Goal: Find specific page/section: Find specific page/section

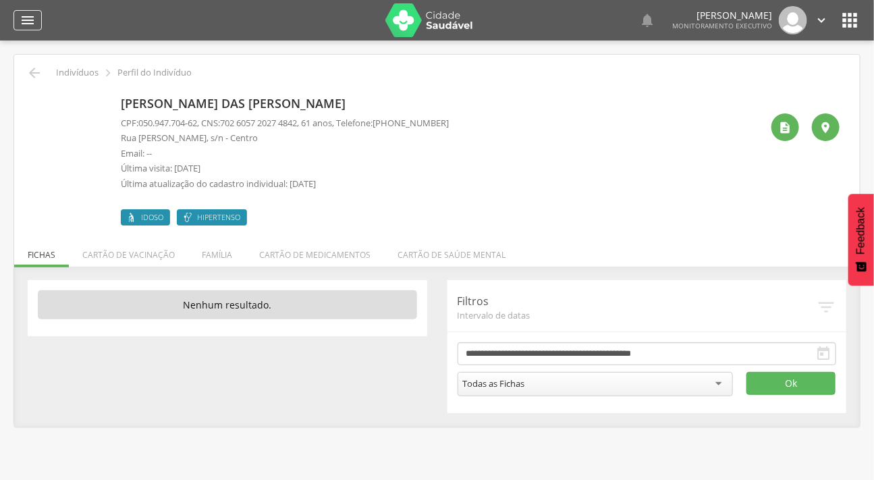
click at [20, 20] on icon "" at bounding box center [28, 20] width 16 height 16
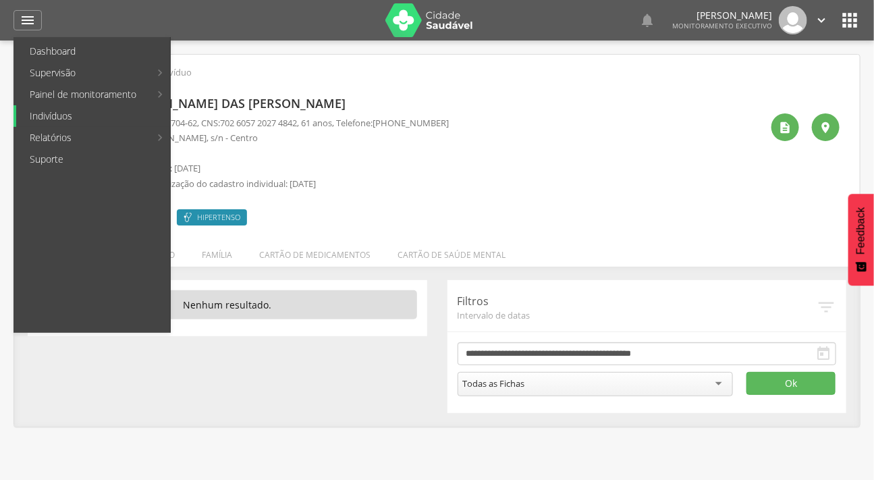
click at [53, 119] on link "Indivíduos" at bounding box center [93, 116] width 154 height 22
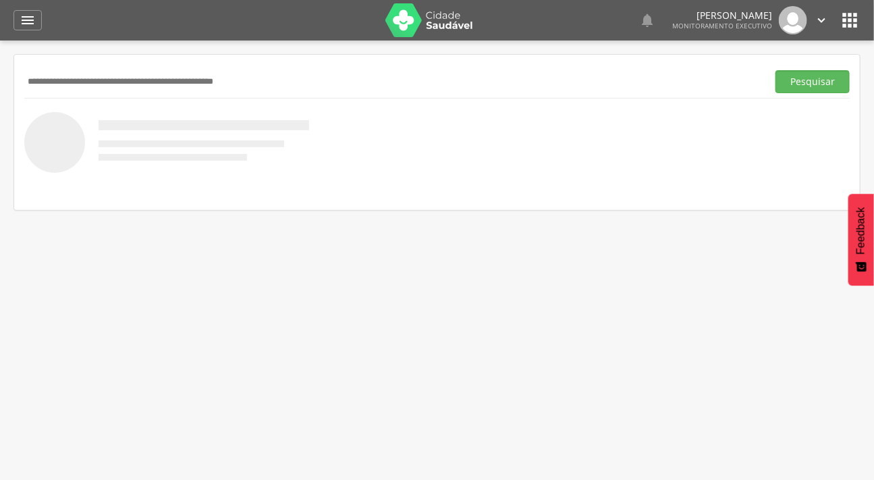
click at [105, 90] on input "text" at bounding box center [393, 81] width 738 height 23
type input "**********"
click at [775, 70] on button "Pesquisar" at bounding box center [812, 81] width 74 height 23
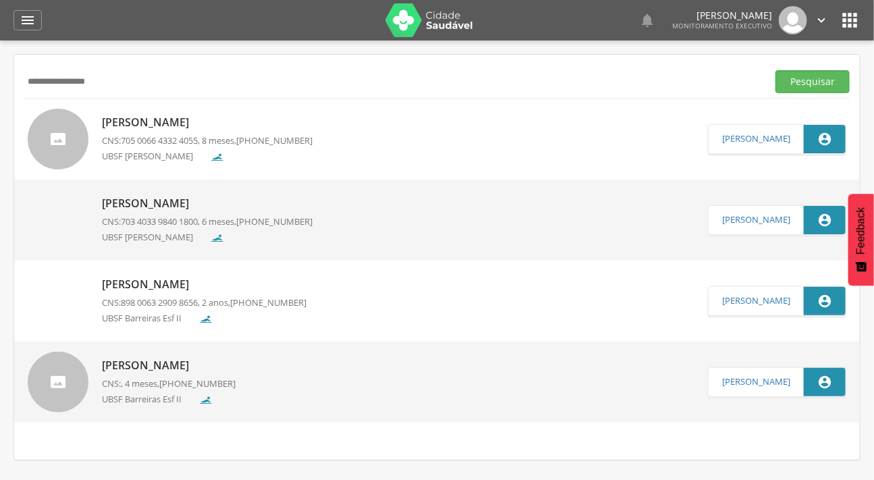
click at [62, 139] on div at bounding box center [58, 139] width 61 height 61
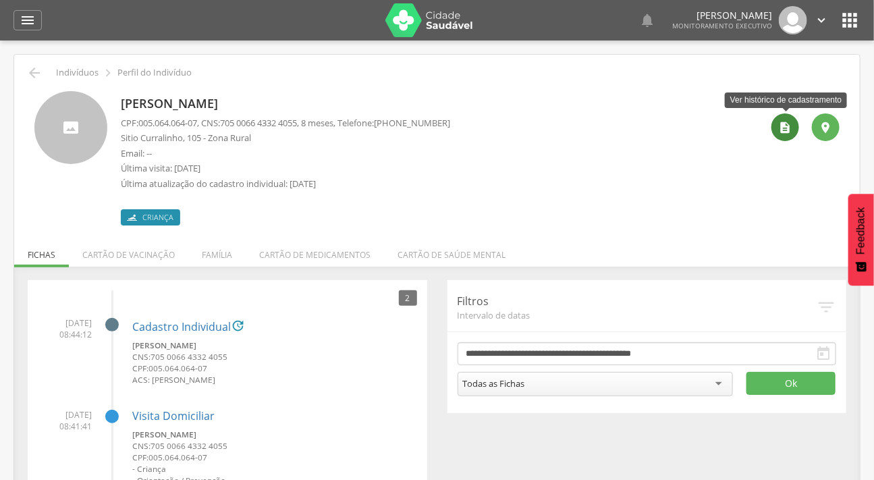
click at [777, 132] on div "" at bounding box center [785, 127] width 28 height 28
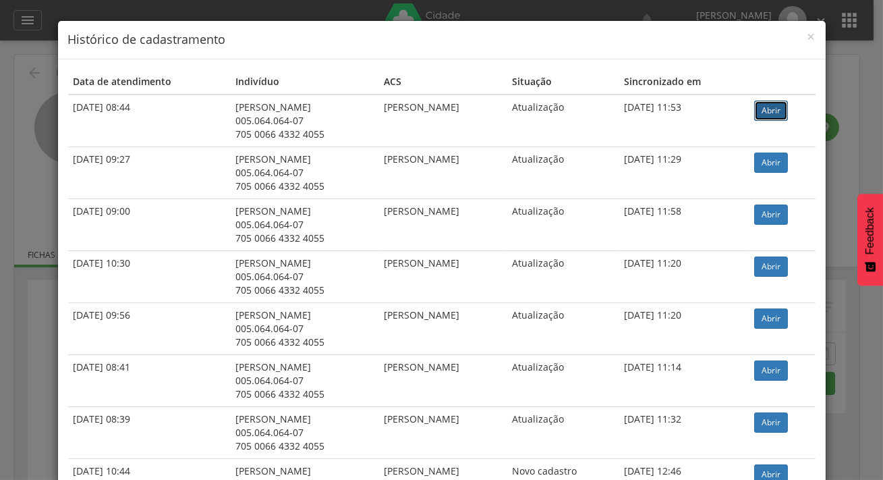
click at [779, 107] on link "Abrir" at bounding box center [772, 111] width 34 height 20
click at [810, 37] on span "×" at bounding box center [812, 36] width 8 height 19
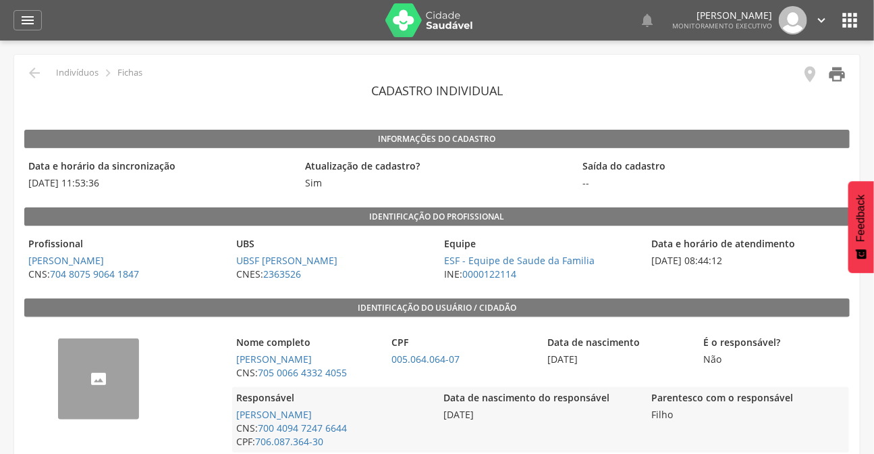
click at [841, 75] on icon "" at bounding box center [836, 74] width 19 height 19
